Goal: Check status

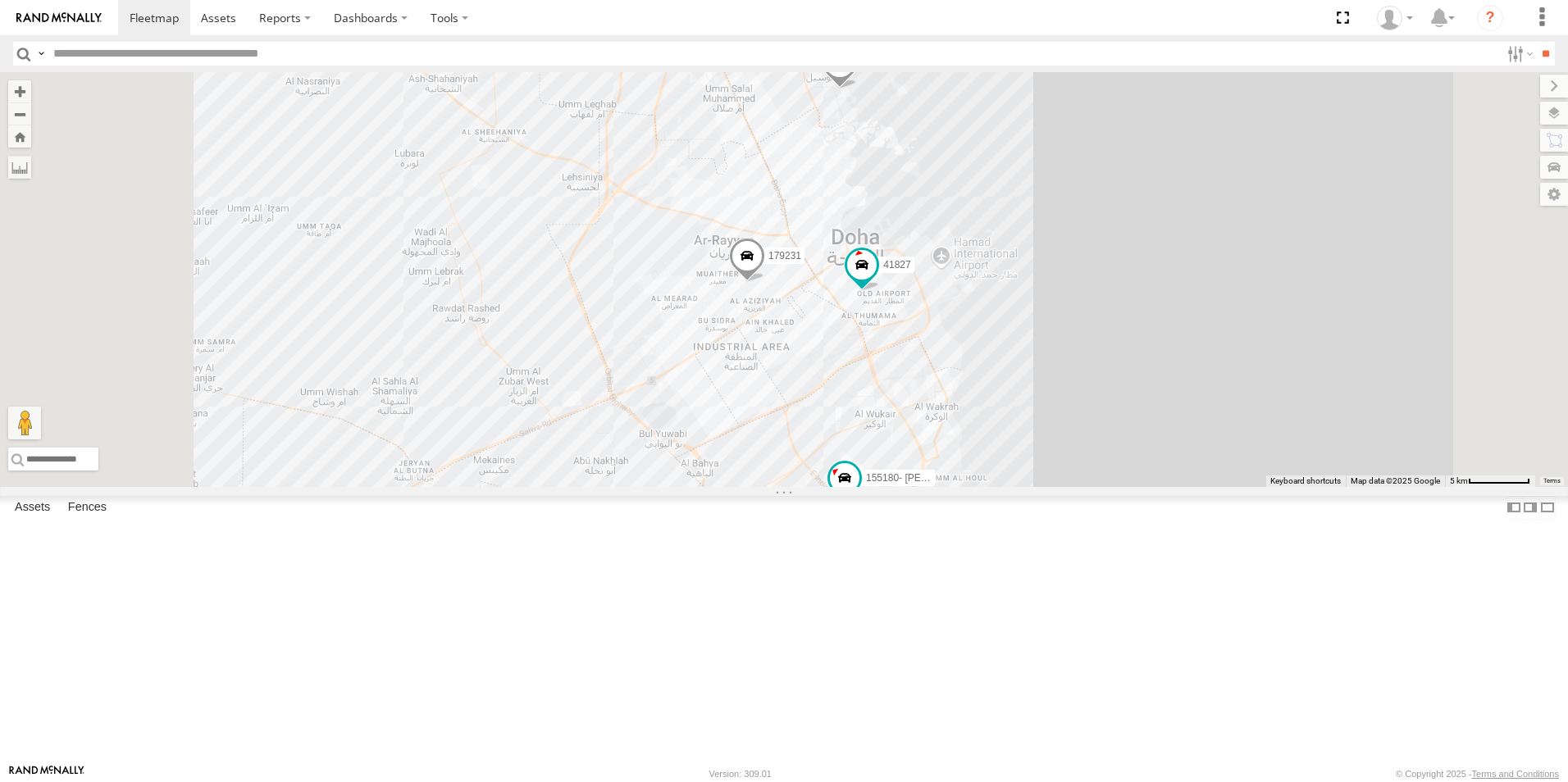
click at [0, 0] on div "155180- [PERSON_NAME]" at bounding box center [0, 0] width 0 height 0
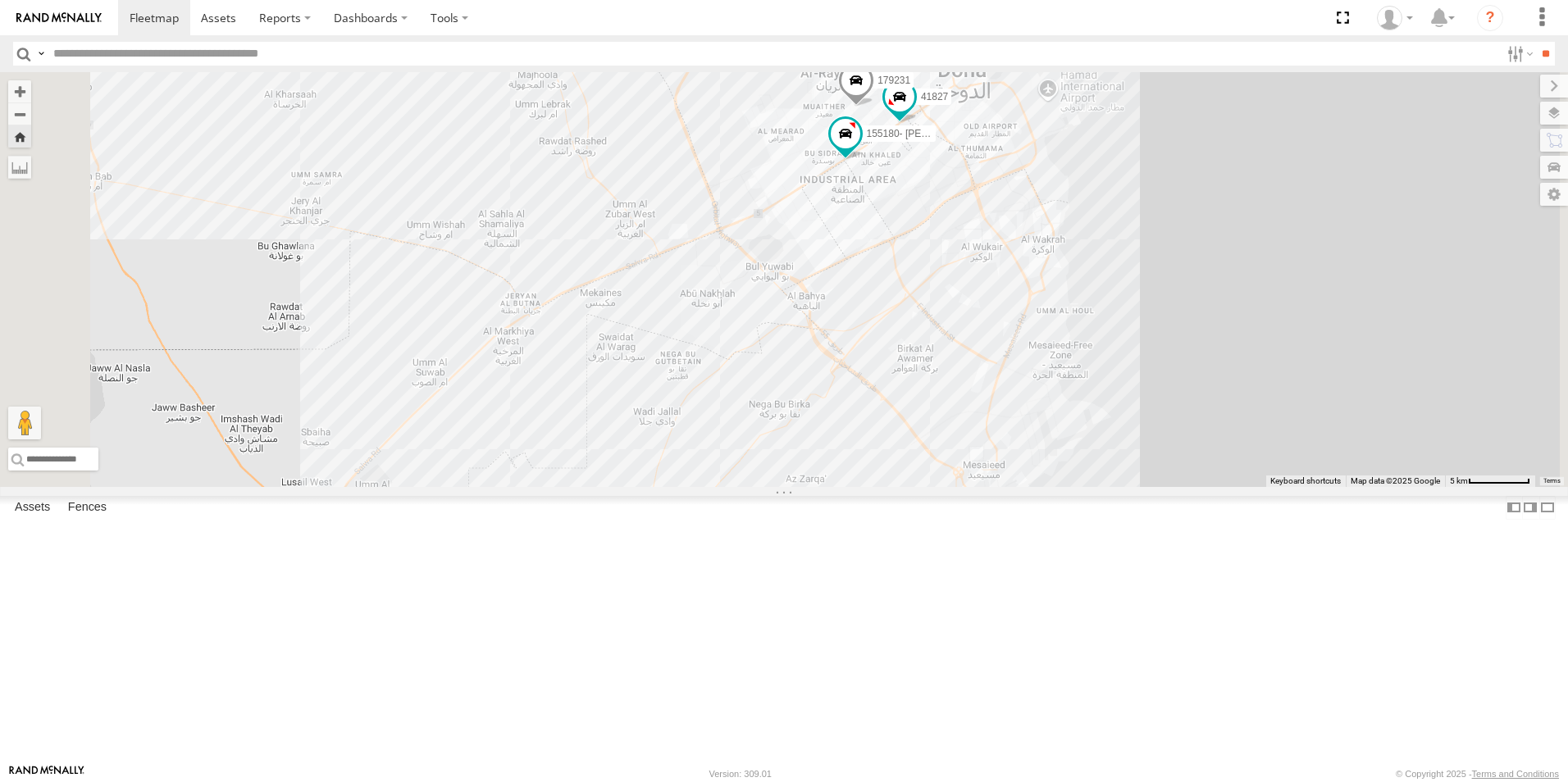
drag, startPoint x: 1154, startPoint y: 157, endPoint x: 1130, endPoint y: 331, distance: 175.6
click at [1130, 331] on div "41827 179231 155180- Salman" at bounding box center [784, 279] width 1568 height 415
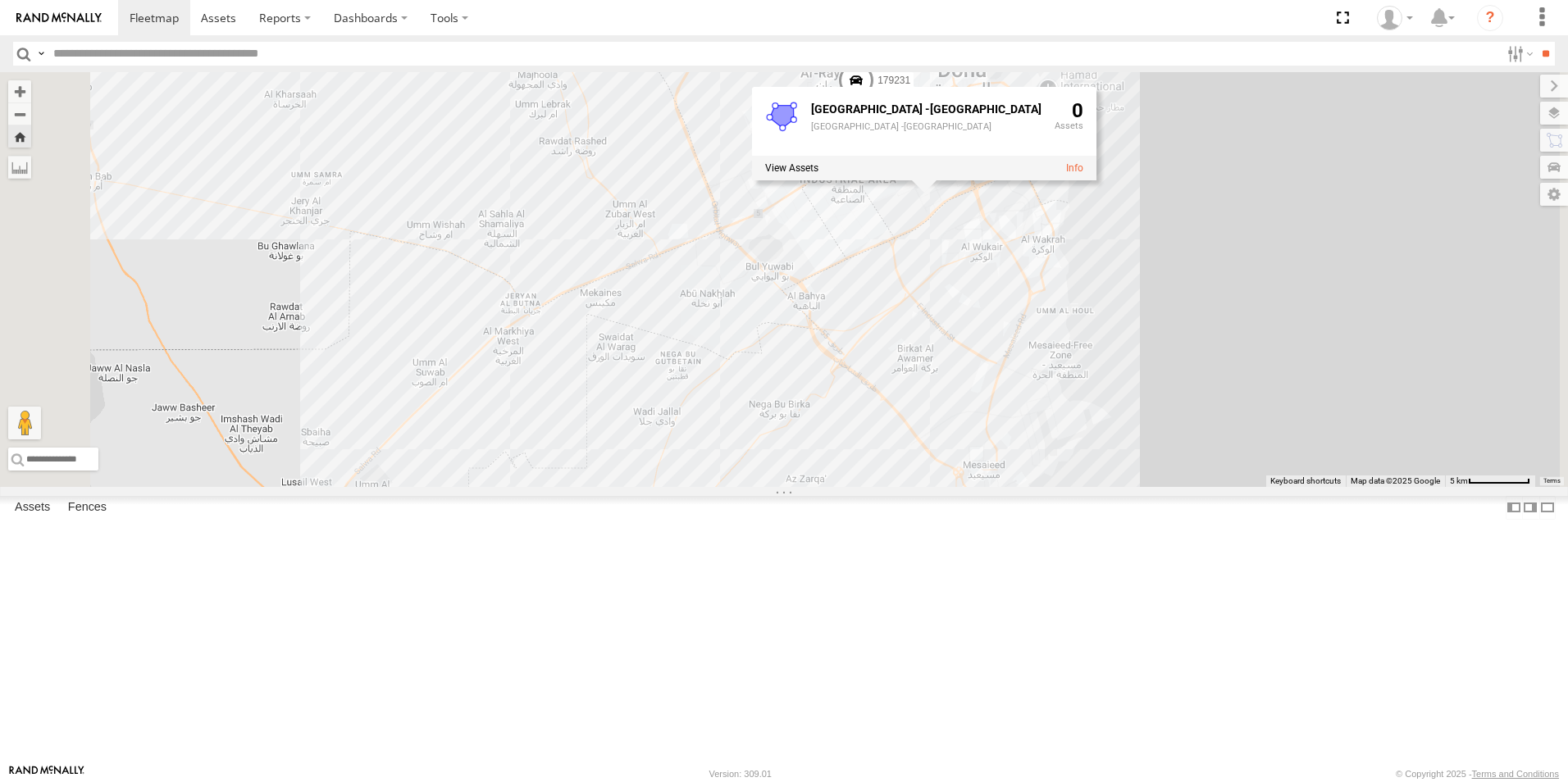
click at [0, 0] on div at bounding box center [0, 0] width 0 height 0
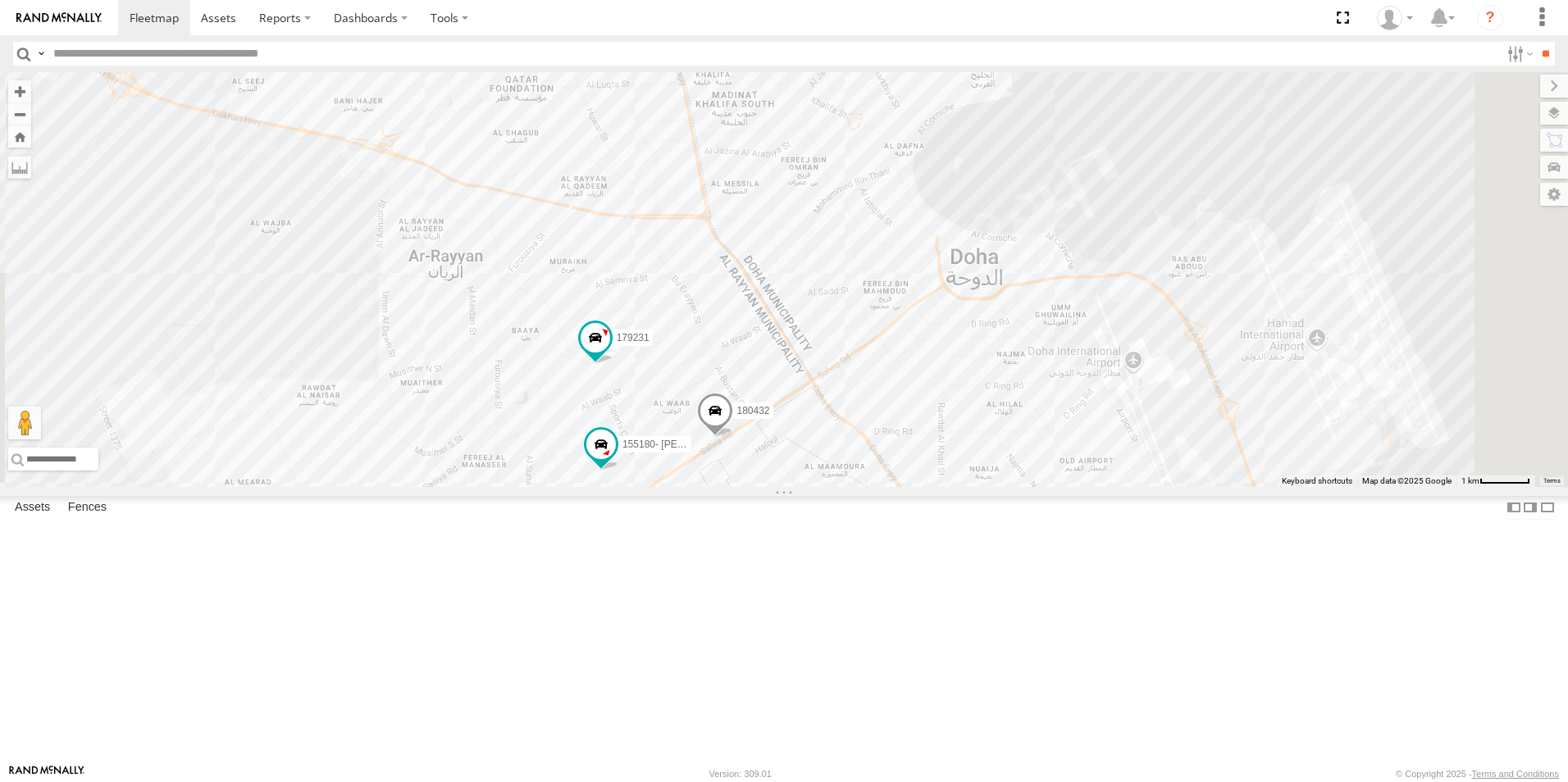
drag, startPoint x: 1098, startPoint y: 256, endPoint x: 1070, endPoint y: 478, distance: 223.8
click at [1070, 478] on div "41827 179231 333927 155180- [PERSON_NAME] 180432" at bounding box center [784, 279] width 1568 height 415
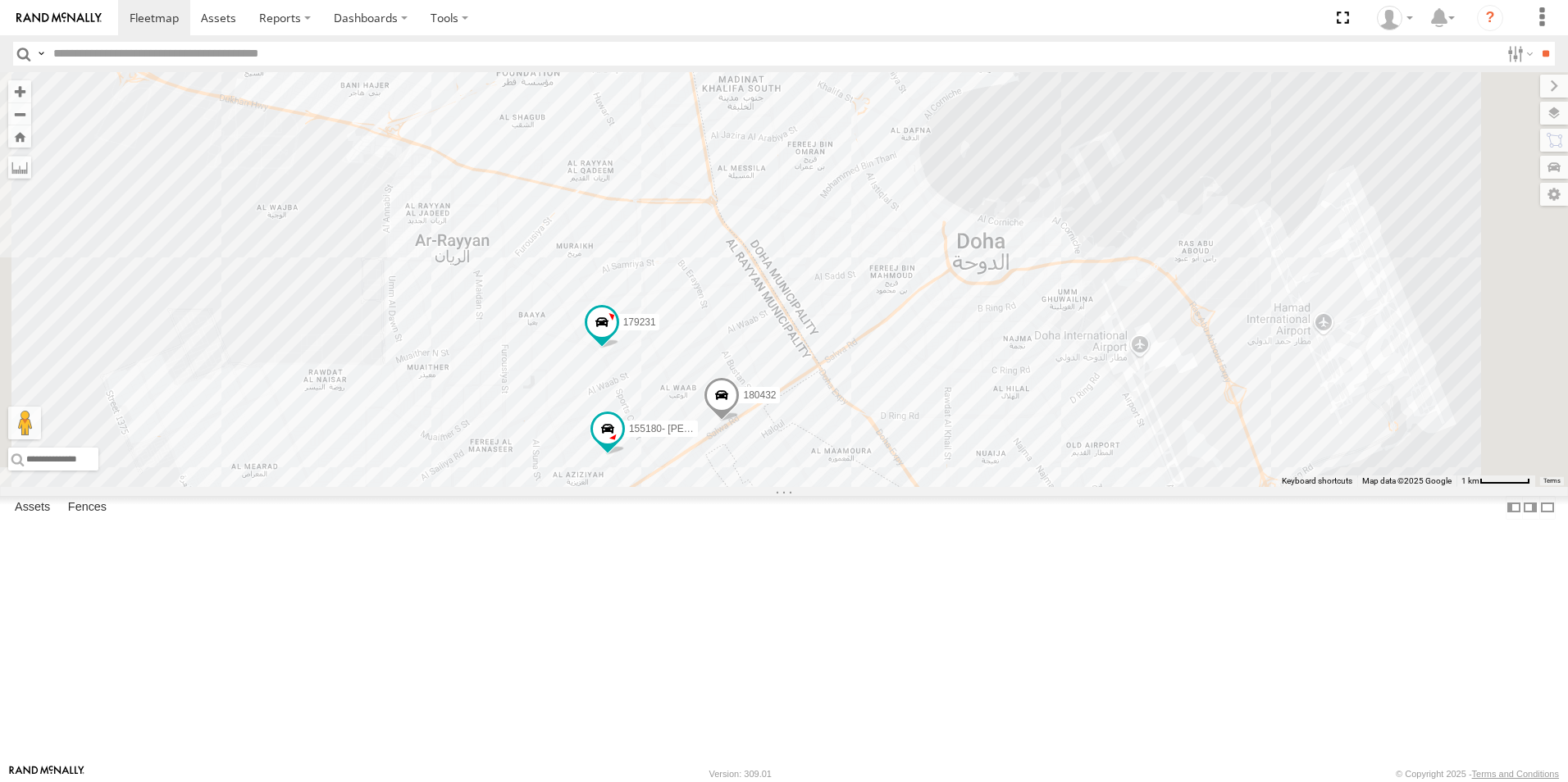
click at [0, 0] on div at bounding box center [0, 0] width 0 height 0
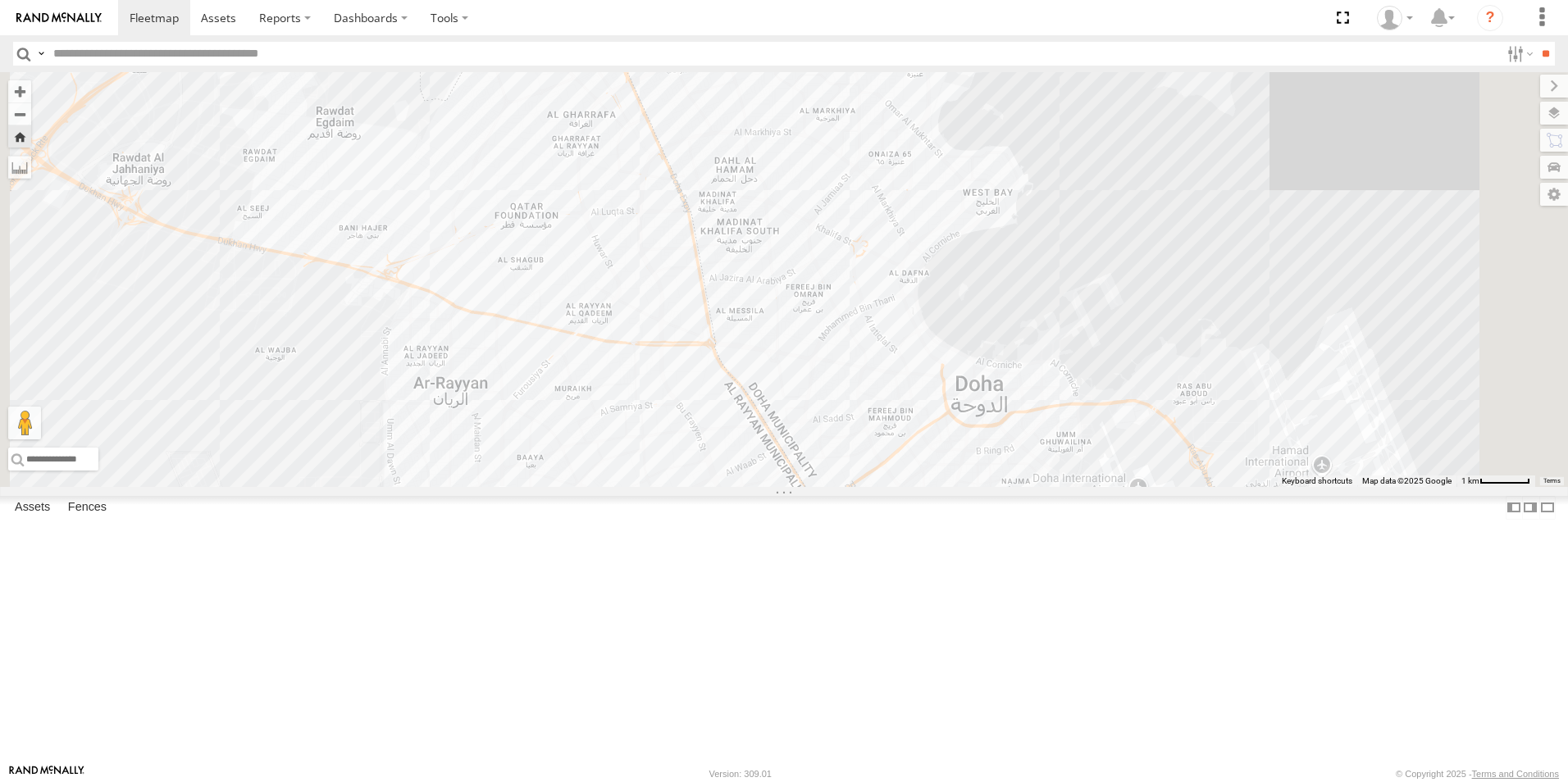
drag, startPoint x: 899, startPoint y: 485, endPoint x: 939, endPoint y: 152, distance: 335.4
click at [939, 152] on div "333927" at bounding box center [784, 279] width 1568 height 415
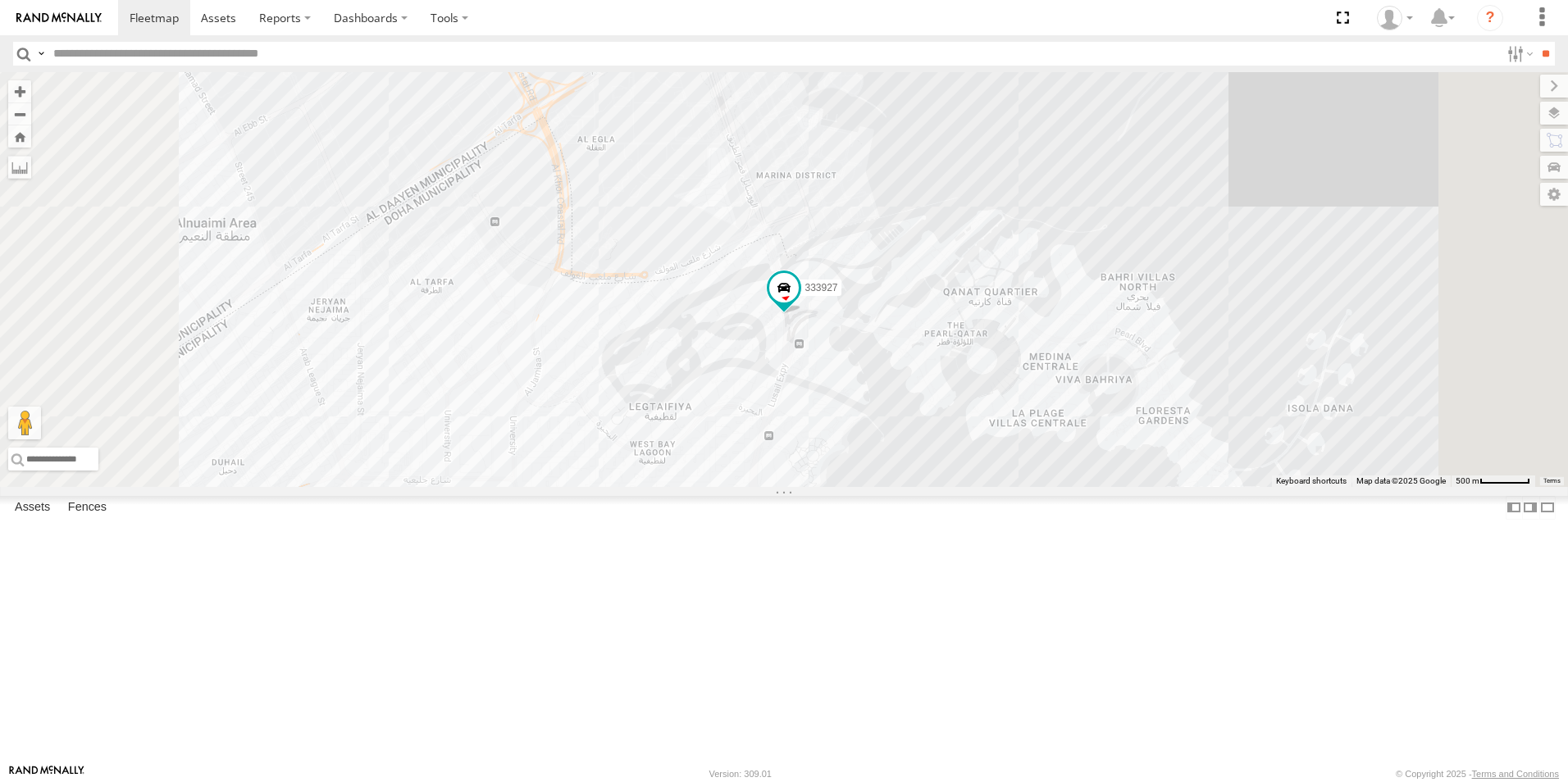
click at [0, 0] on div "155180- [PERSON_NAME]" at bounding box center [0, 0] width 0 height 0
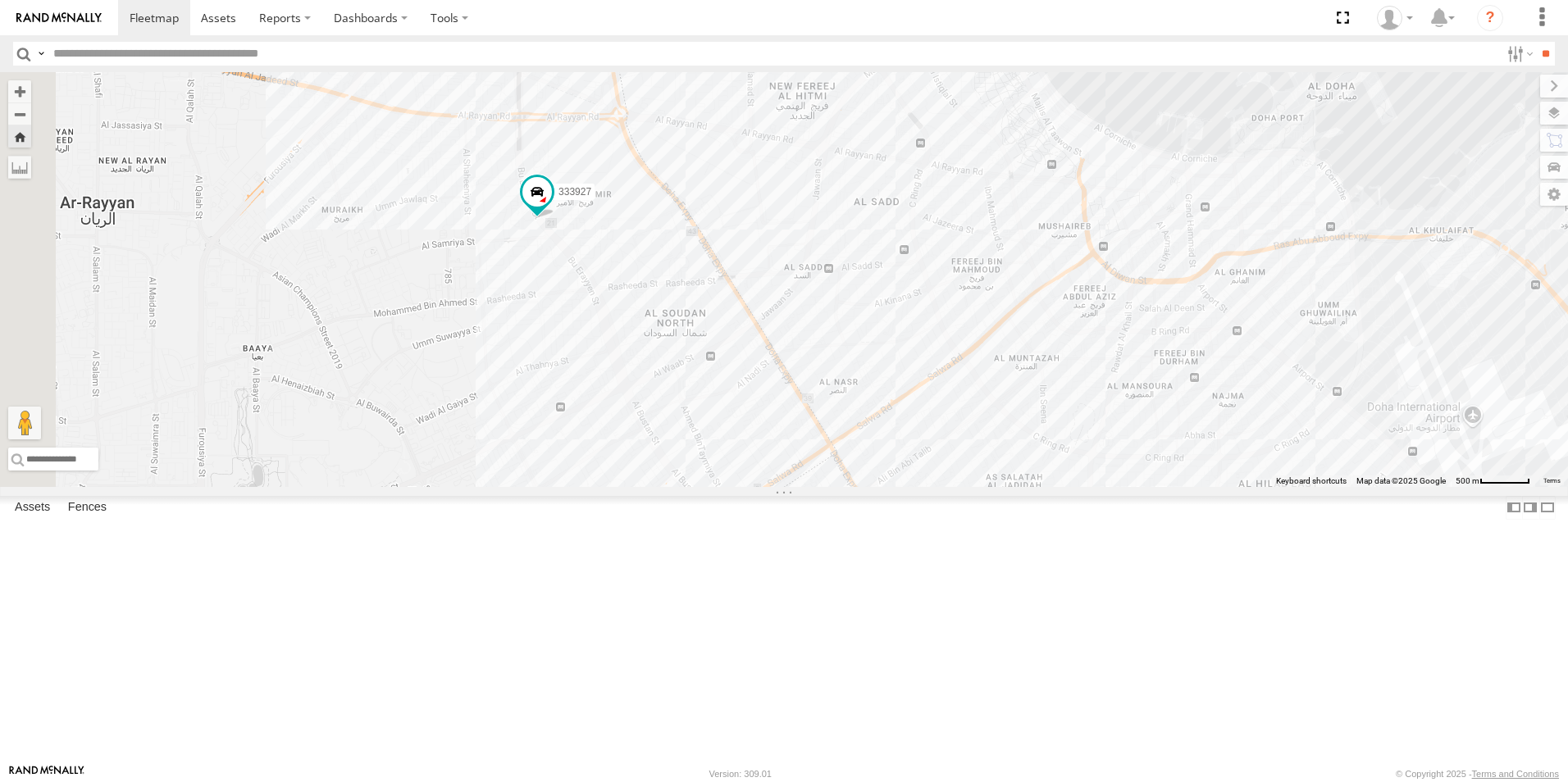
drag, startPoint x: 776, startPoint y: 362, endPoint x: 1090, endPoint y: 506, distance: 345.4
click at [1090, 487] on div "179231 333927 155180- Salman 180432" at bounding box center [784, 279] width 1568 height 415
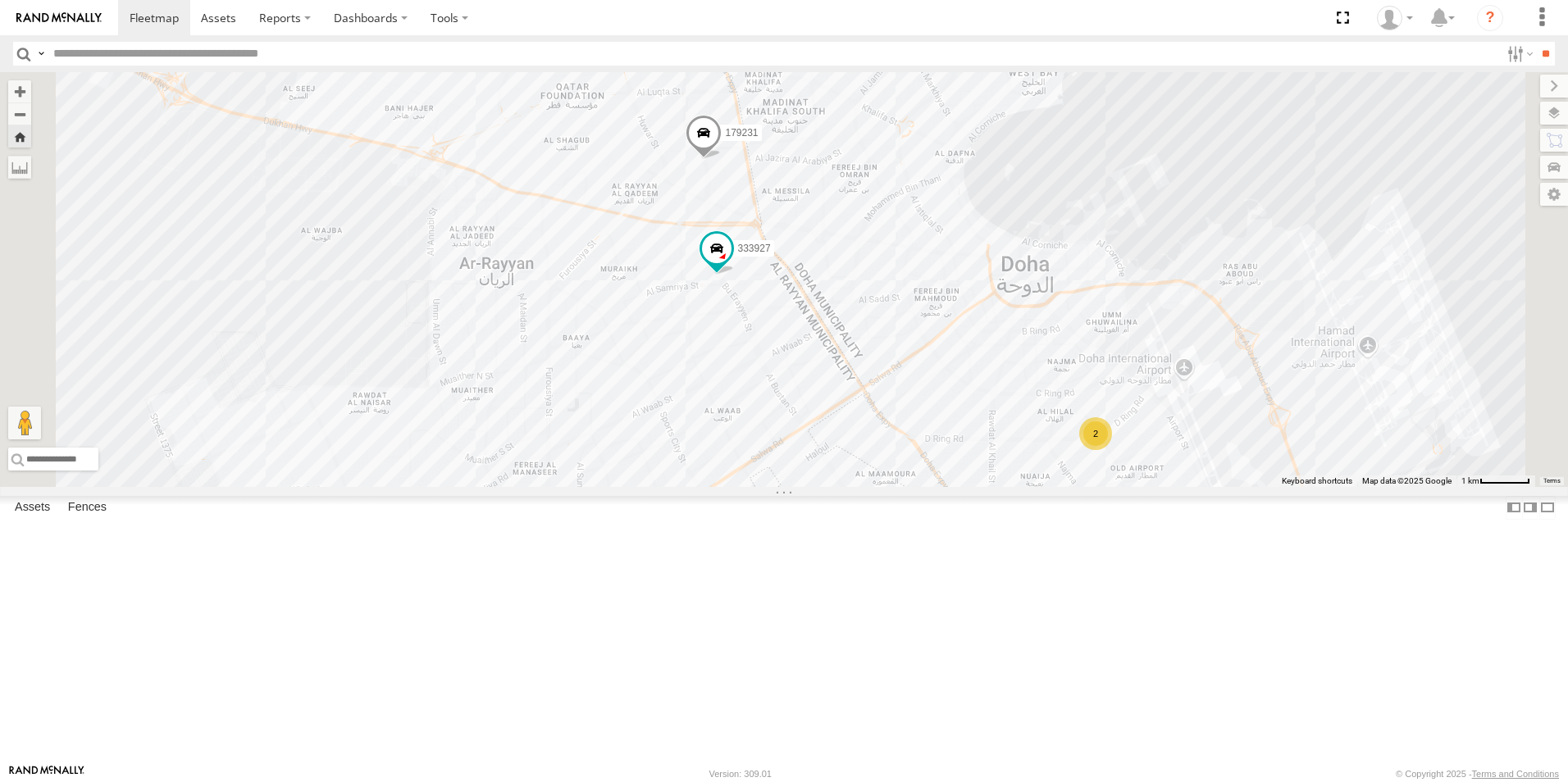
click at [0, 0] on div "333927" at bounding box center [0, 0] width 0 height 0
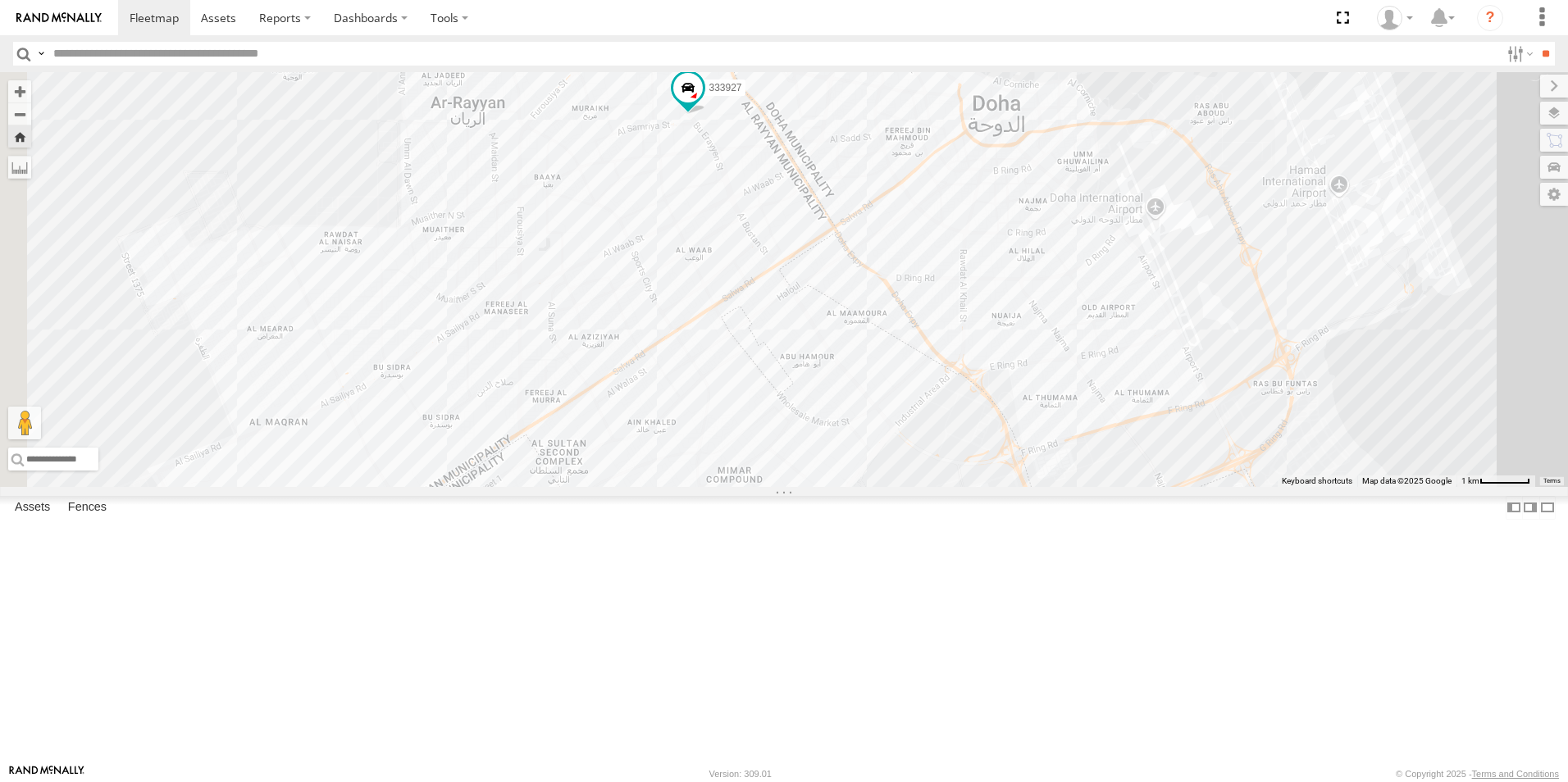
drag, startPoint x: 1199, startPoint y: 398, endPoint x: 1091, endPoint y: 318, distance: 134.4
click at [1091, 318] on div "333927" at bounding box center [784, 279] width 1568 height 415
